Goal: Task Accomplishment & Management: Manage account settings

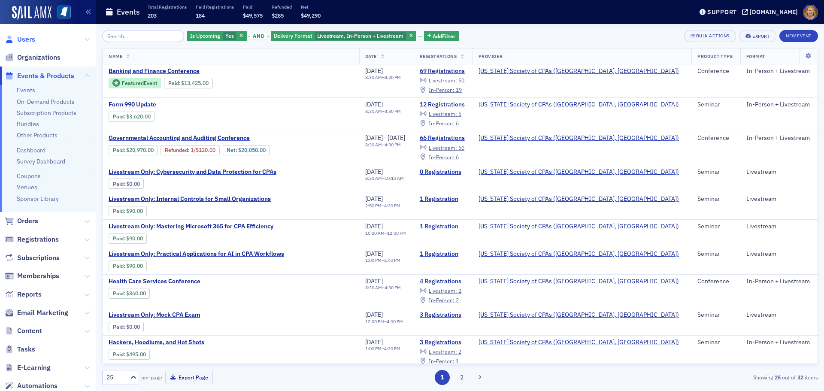
click at [31, 40] on span "Users" at bounding box center [26, 39] width 18 height 9
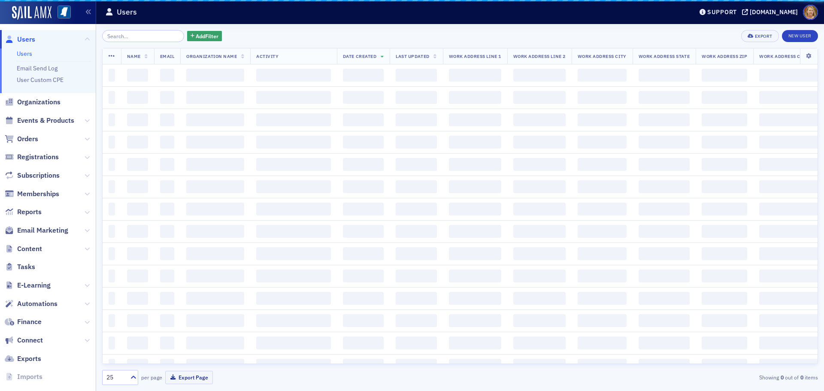
click at [114, 36] on input "search" at bounding box center [143, 36] width 82 height 12
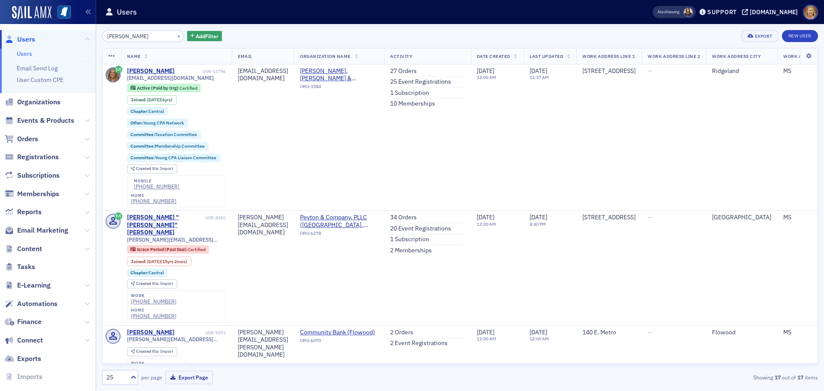
type input "[PERSON_NAME]"
click at [175, 36] on button "×" at bounding box center [179, 36] width 8 height 8
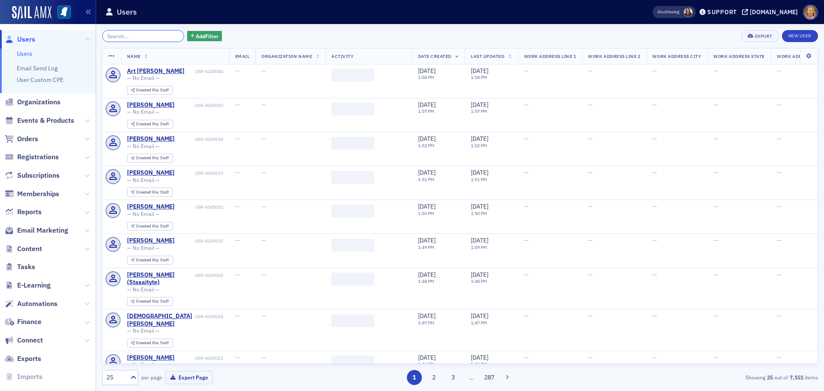
click at [163, 36] on input "search" at bounding box center [143, 36] width 82 height 12
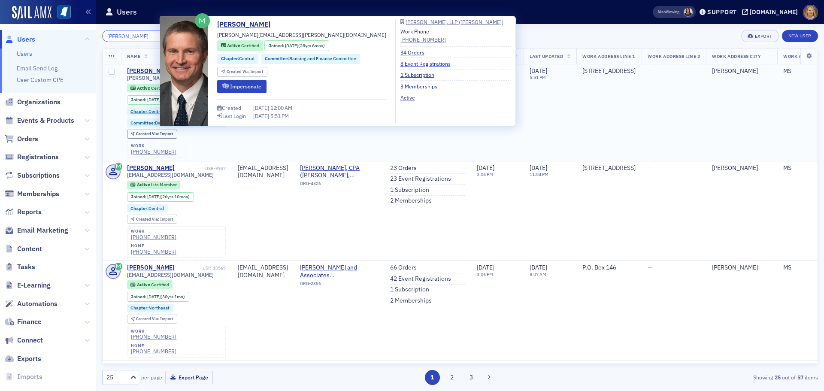
type input "[PERSON_NAME]"
click at [154, 70] on div "[PERSON_NAME]" at bounding box center [151, 71] width 48 height 8
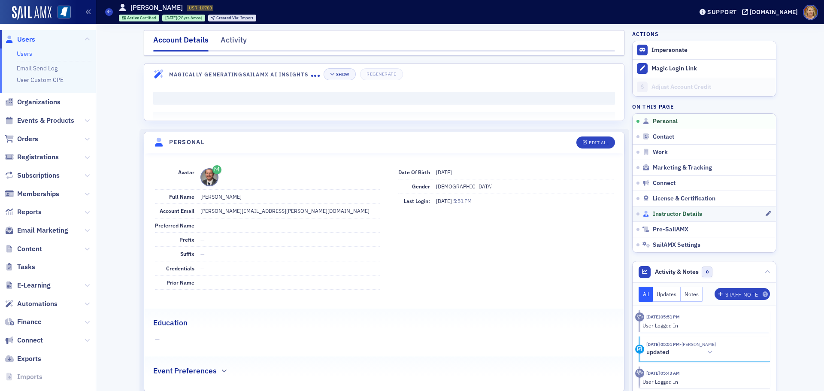
click at [653, 212] on span "Instructor Details" at bounding box center [677, 214] width 49 height 8
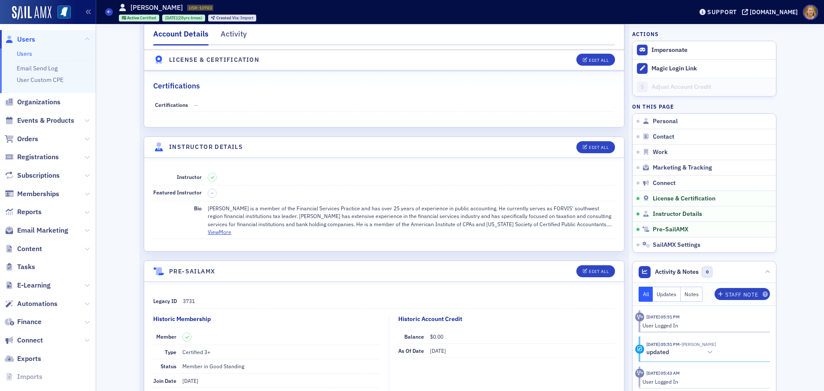
scroll to position [1538, 0]
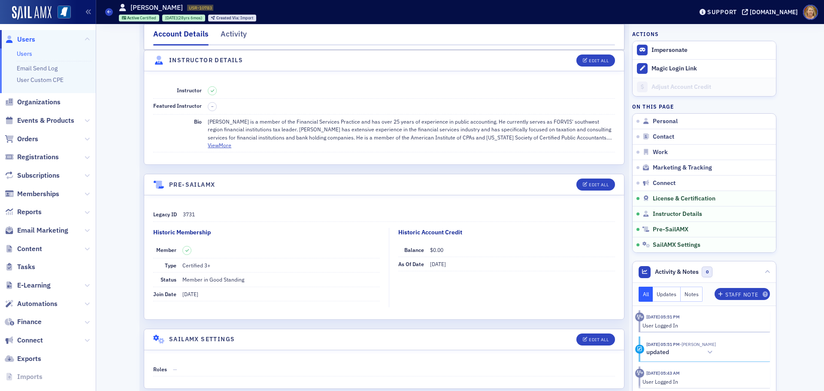
click at [537, 120] on div "[PERSON_NAME] is a member of the Financial Services Practice and has over 25 ye…" at bounding box center [411, 130] width 407 height 24
click at [608, 59] on button "Edit All" at bounding box center [595, 60] width 39 height 12
select select "US"
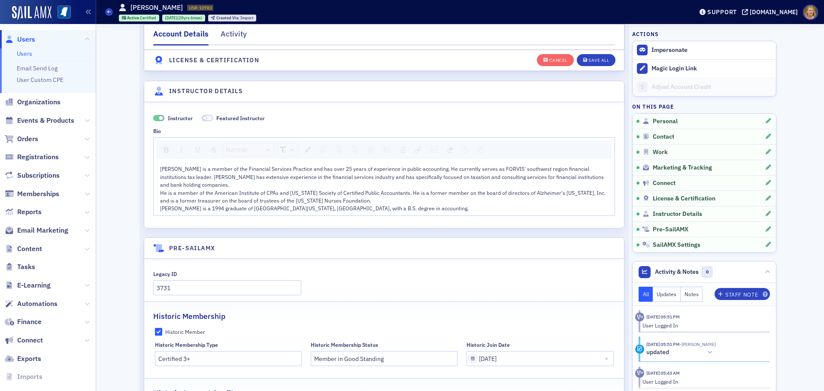
scroll to position [1871, 0]
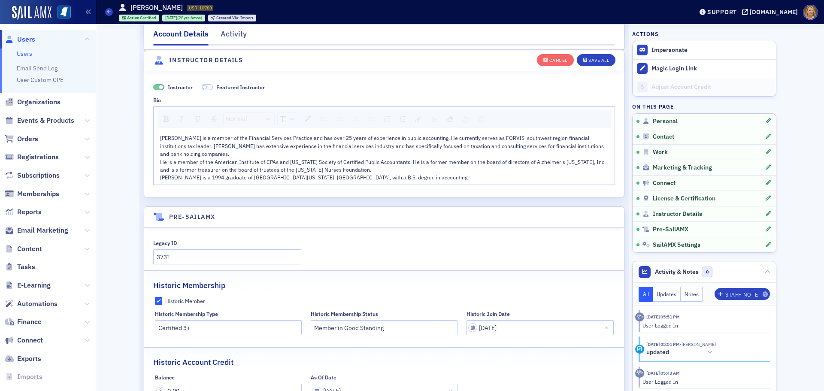
click at [489, 136] on span "[PERSON_NAME] is a member of the Financial Services Practice and has over 25 ye…" at bounding box center [383, 157] width 447 height 46
click at [590, 62] on div "Save All" at bounding box center [598, 60] width 21 height 5
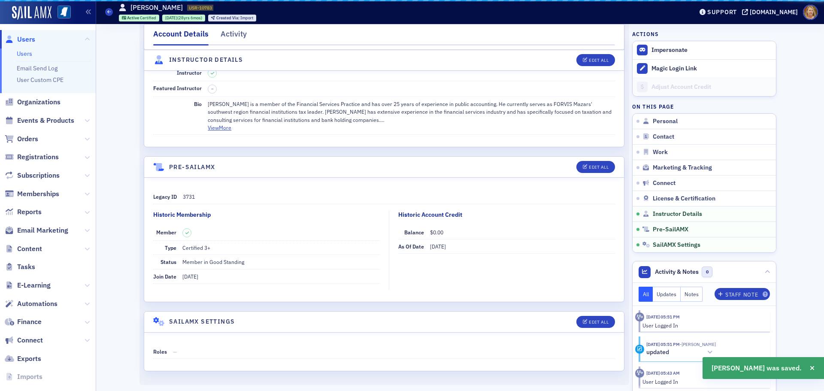
scroll to position [1555, 0]
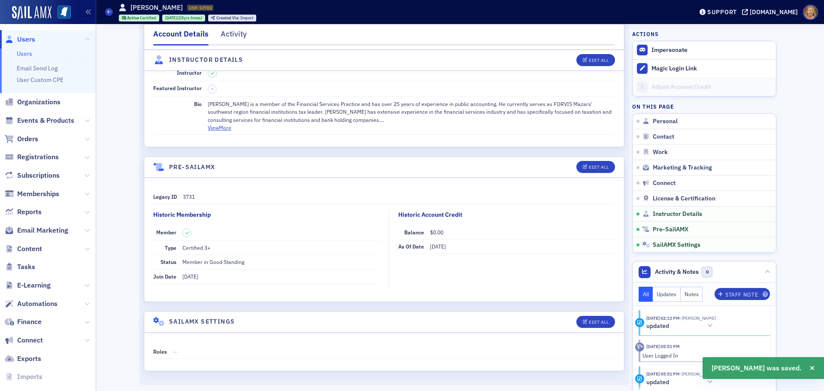
click at [27, 38] on span "Users" at bounding box center [26, 39] width 18 height 9
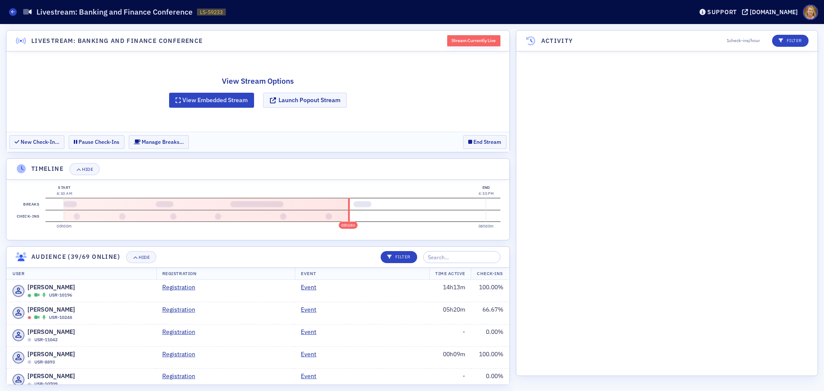
scroll to position [3988, 0]
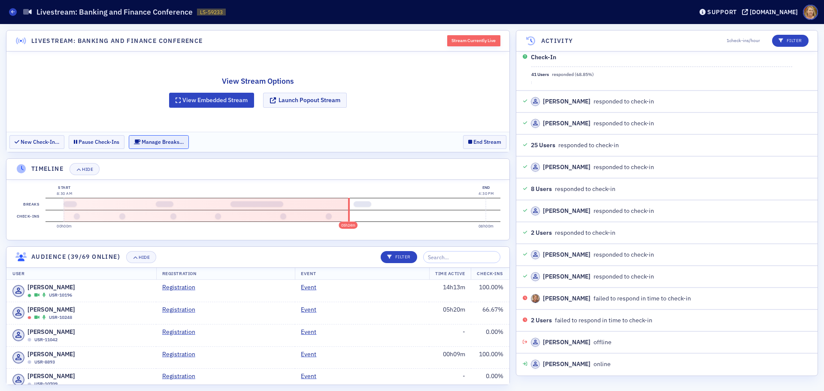
click at [175, 143] on button "Manage Breaks…" at bounding box center [159, 141] width 60 height 13
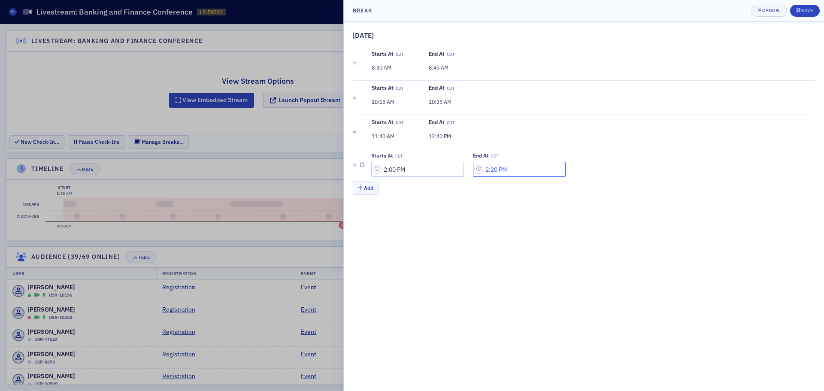
click at [486, 169] on input "2:20 PM" at bounding box center [519, 169] width 93 height 15
type input "2:30 PM"
click at [804, 13] on span "Save" at bounding box center [804, 10] width 17 height 7
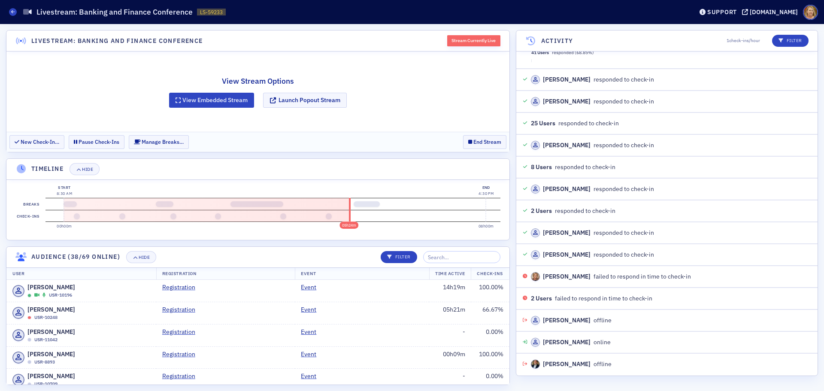
scroll to position [4032, 0]
